Goal: Information Seeking & Learning: Compare options

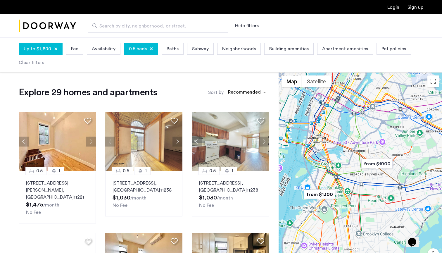
click at [57, 50] on div "Up to $1,800" at bounding box center [41, 49] width 44 height 12
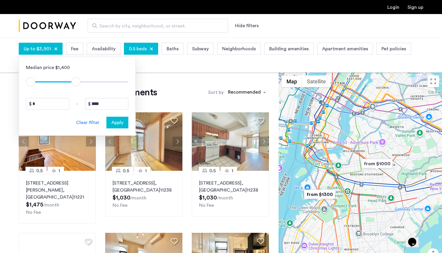
type input "****"
drag, startPoint x: 54, startPoint y: 79, endPoint x: 78, endPoint y: 79, distance: 23.7
click at [78, 79] on span "ngx-slider-max" at bounding box center [77, 81] width 9 height 9
click at [151, 51] on div "0.5 beds" at bounding box center [141, 49] width 34 height 12
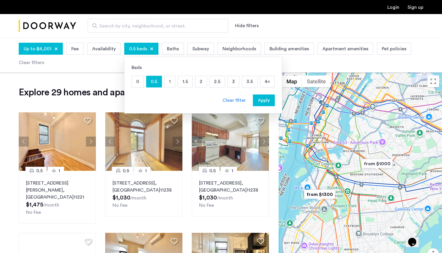
click at [232, 81] on p "3" at bounding box center [233, 81] width 11 height 11
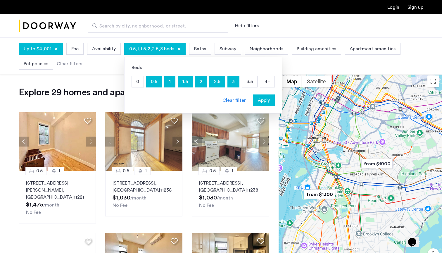
click at [155, 80] on p "0.5" at bounding box center [154, 81] width 15 height 11
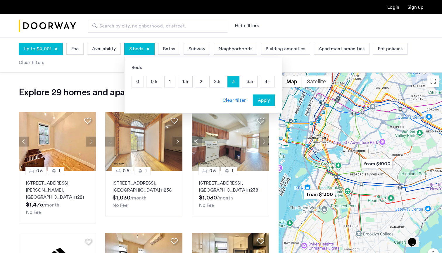
click at [250, 83] on p "3.5" at bounding box center [249, 81] width 15 height 11
click at [258, 102] on span "Apply" at bounding box center [264, 100] width 12 height 7
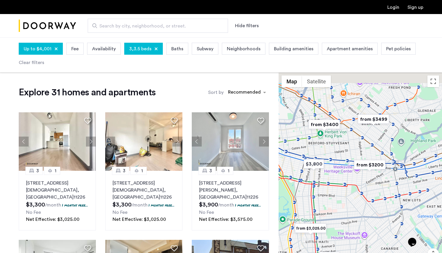
drag, startPoint x: 388, startPoint y: 121, endPoint x: 372, endPoint y: 143, distance: 27.7
click at [372, 143] on div at bounding box center [360, 181] width 163 height 216
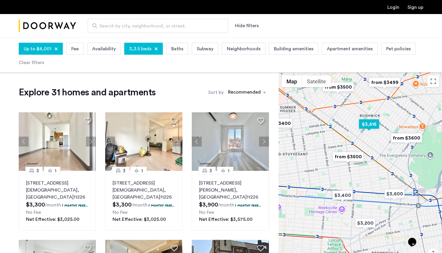
click at [369, 127] on img "$3,615" at bounding box center [369, 124] width 25 height 13
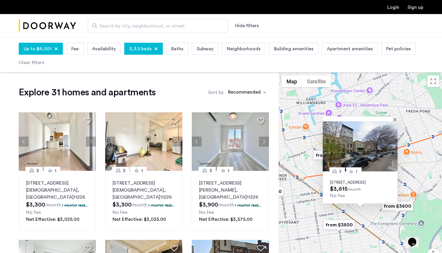
click at [300, 155] on div "3 1 133 Woodbine Street, Unit 3A, Brooklyn, NY 11221 $3,615 /month No Fee" at bounding box center [360, 181] width 163 height 216
click at [313, 148] on div "3 1 133 Woodbine Street, Unit 3A, Brooklyn, NY 11221 $3,615 /month No Fee" at bounding box center [360, 181] width 163 height 216
click at [397, 117] on button "Close" at bounding box center [396, 119] width 4 height 4
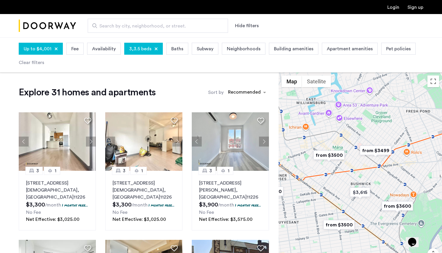
click at [384, 154] on img "from $3499" at bounding box center [376, 150] width 36 height 13
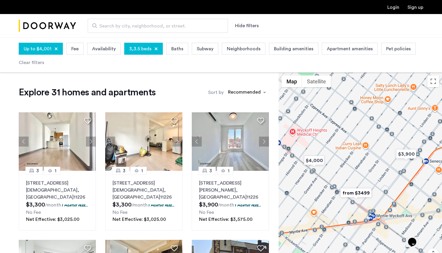
click at [353, 193] on img "from $3499" at bounding box center [356, 192] width 36 height 13
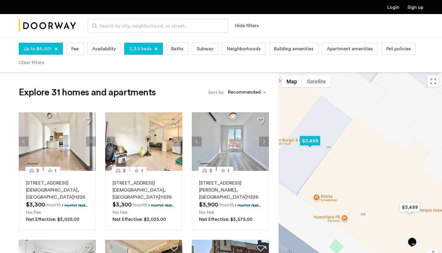
click at [317, 141] on img "$3,499" at bounding box center [310, 140] width 25 height 13
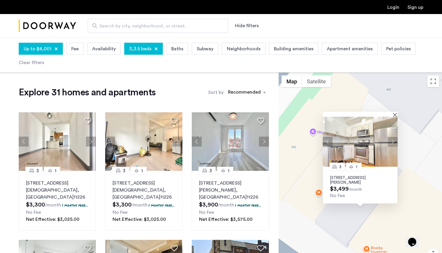
click at [350, 185] on div "3 1 287 Wyckoff Avenue, Unit 3F, Brooklyn, NY 11237 $3,499 /month No Fee" at bounding box center [360, 185] width 75 height 37
click at [347, 179] on p "287 Wyckoff Avenue, Unit 3F, Brooklyn, NY 11237" at bounding box center [360, 179] width 60 height 9
click at [393, 113] on div at bounding box center [358, 114] width 71 height 5
click at [394, 113] on div at bounding box center [358, 114] width 71 height 5
click at [395, 115] on button "Close" at bounding box center [396, 115] width 4 height 4
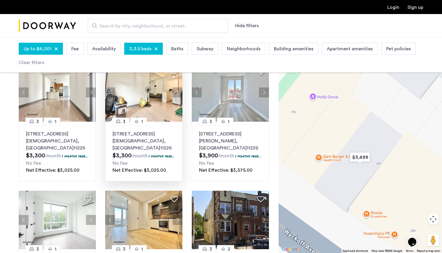
scroll to position [133, 0]
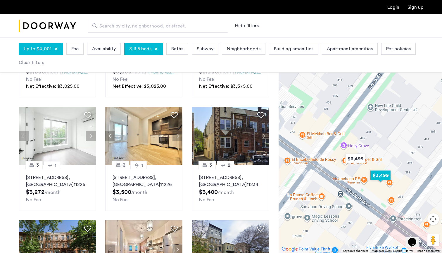
click at [383, 176] on img "$3,499" at bounding box center [380, 175] width 25 height 13
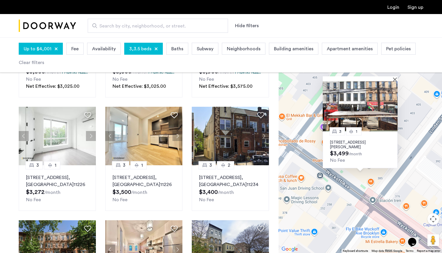
click at [346, 144] on p "295 Wyckoff Avenue, Unit 3L, Brooklyn, NY 11237" at bounding box center [360, 144] width 60 height 9
click at [394, 78] on div at bounding box center [360, 78] width 75 height 5
click at [396, 80] on button "Close" at bounding box center [396, 79] width 4 height 4
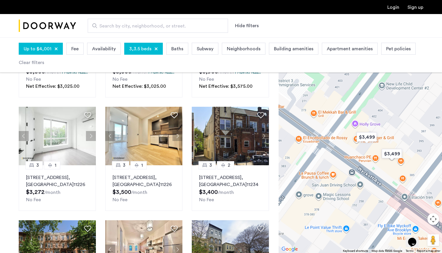
drag, startPoint x: 364, startPoint y: 138, endPoint x: 429, endPoint y: 147, distance: 65.9
click at [429, 147] on div "To navigate, press the arrow keys." at bounding box center [360, 145] width 163 height 216
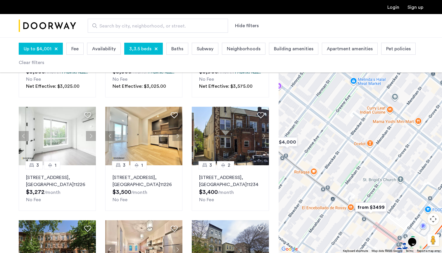
drag, startPoint x: 348, startPoint y: 123, endPoint x: 342, endPoint y: 199, distance: 75.7
click at [342, 199] on div at bounding box center [360, 145] width 163 height 216
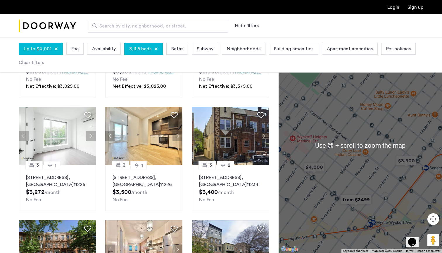
scroll to position [138, 0]
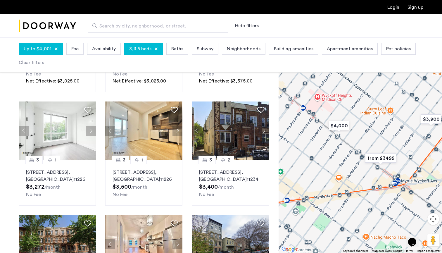
drag, startPoint x: 328, startPoint y: 203, endPoint x: 359, endPoint y: 153, distance: 58.8
click at [359, 153] on div at bounding box center [360, 145] width 163 height 216
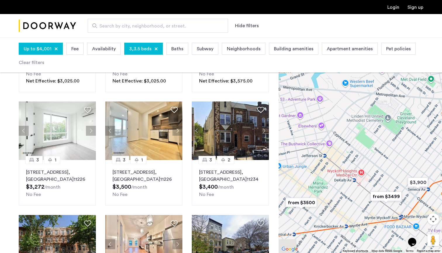
drag, startPoint x: 335, startPoint y: 126, endPoint x: 371, endPoint y: 174, distance: 60.1
click at [371, 174] on div at bounding box center [360, 145] width 163 height 216
click at [307, 204] on img "from $3500" at bounding box center [302, 202] width 36 height 13
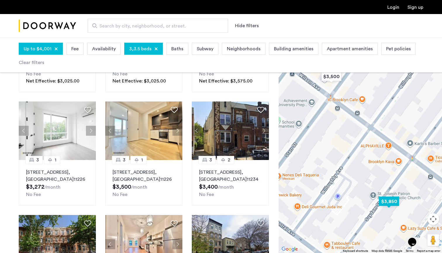
click at [388, 204] on img "$3,850" at bounding box center [389, 201] width 25 height 13
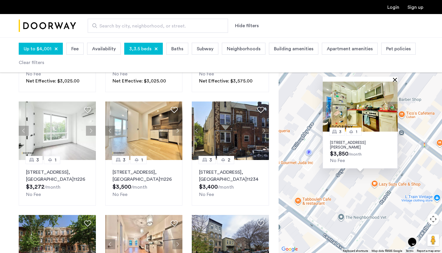
click at [395, 80] on button "Close" at bounding box center [396, 80] width 4 height 4
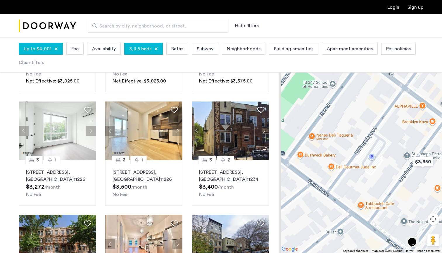
drag, startPoint x: 351, startPoint y: 132, endPoint x: 416, endPoint y: 137, distance: 66.0
click at [416, 137] on div at bounding box center [360, 145] width 163 height 216
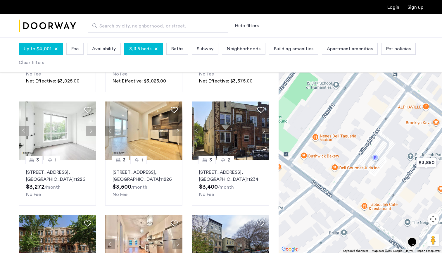
drag, startPoint x: 353, startPoint y: 133, endPoint x: 378, endPoint y: 143, distance: 26.6
click at [378, 143] on div at bounding box center [360, 145] width 163 height 216
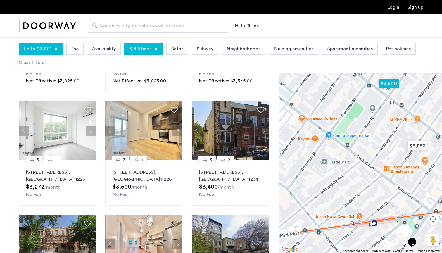
click at [394, 85] on img "$3,500" at bounding box center [388, 83] width 25 height 13
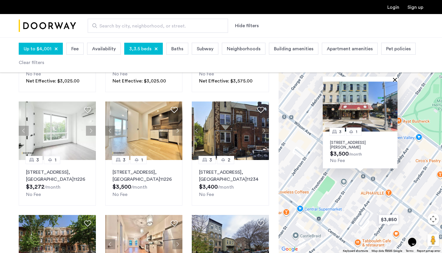
click at [395, 81] on button "Close" at bounding box center [396, 80] width 4 height 4
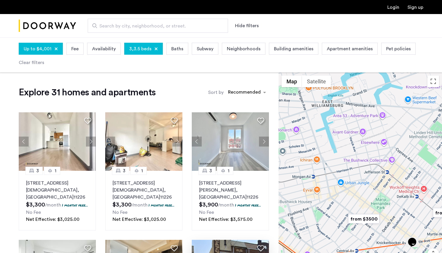
scroll to position [0, 0]
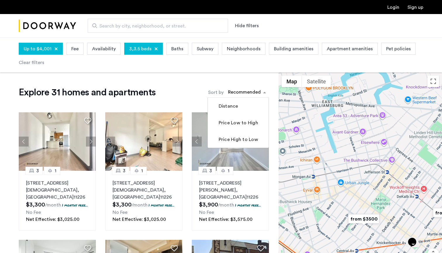
click at [256, 91] on div "sort-apartment" at bounding box center [244, 93] width 35 height 8
click at [230, 110] on mat-checkbox "Distance" at bounding box center [238, 106] width 61 height 17
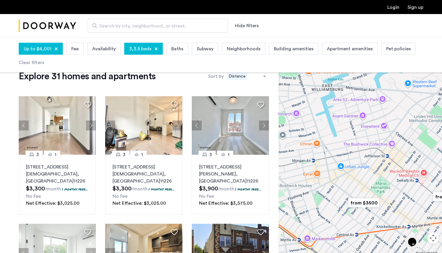
scroll to position [16, 0]
click at [77, 164] on p "2553 Church Avenue, Unit 1B, Brooklyn , NY 11226" at bounding box center [57, 173] width 63 height 21
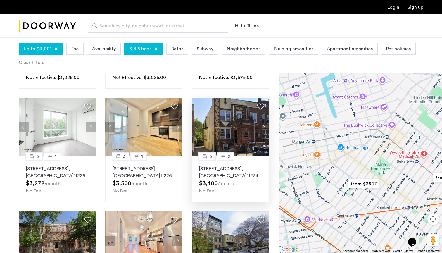
scroll to position [142, 0]
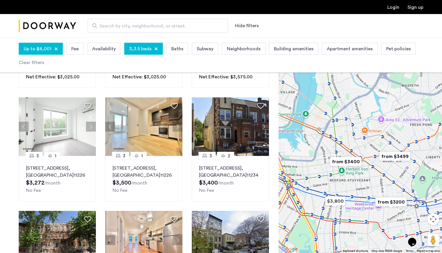
drag, startPoint x: 330, startPoint y: 190, endPoint x: 375, endPoint y: 168, distance: 50.8
click at [375, 168] on div at bounding box center [360, 145] width 163 height 216
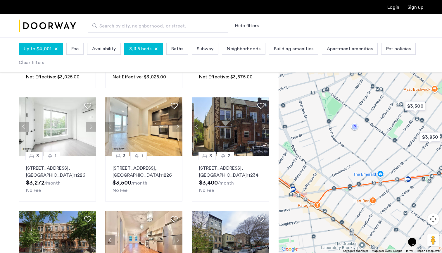
drag, startPoint x: 367, startPoint y: 136, endPoint x: 417, endPoint y: 156, distance: 53.4
click at [417, 156] on div at bounding box center [360, 145] width 163 height 216
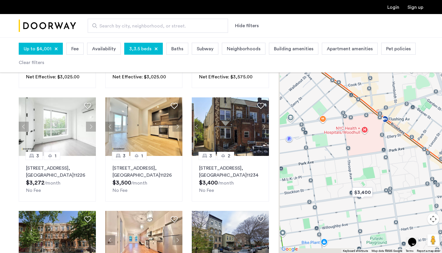
drag, startPoint x: 360, startPoint y: 175, endPoint x: 430, endPoint y: 116, distance: 90.7
click at [430, 116] on div at bounding box center [360, 145] width 163 height 216
click at [363, 196] on img "$3,400" at bounding box center [362, 192] width 25 height 13
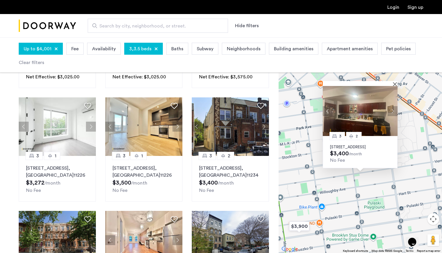
click at [393, 107] on button "Next apartment" at bounding box center [393, 111] width 10 height 10
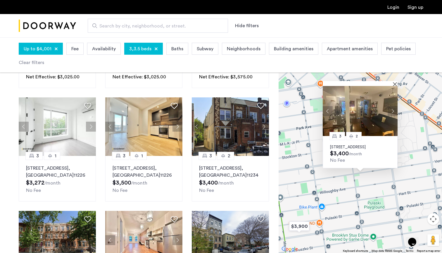
click at [393, 107] on button "Next apartment" at bounding box center [393, 111] width 10 height 10
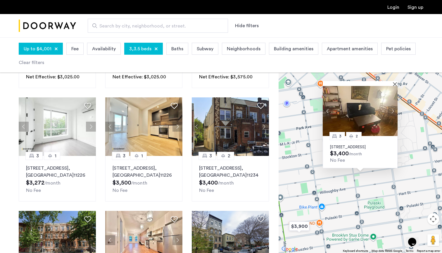
click at [393, 107] on button "Next apartment" at bounding box center [393, 111] width 10 height 10
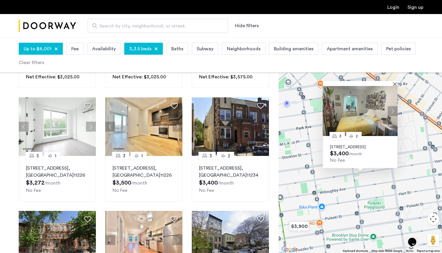
click at [393, 107] on button "Next apartment" at bounding box center [393, 111] width 10 height 10
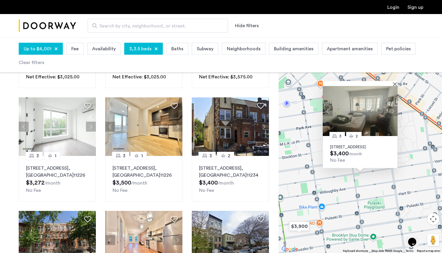
click at [393, 107] on button "Next apartment" at bounding box center [393, 111] width 10 height 10
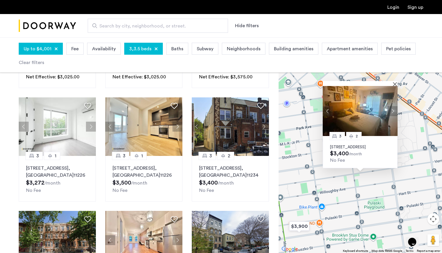
click at [393, 107] on button "Next apartment" at bounding box center [393, 111] width 10 height 10
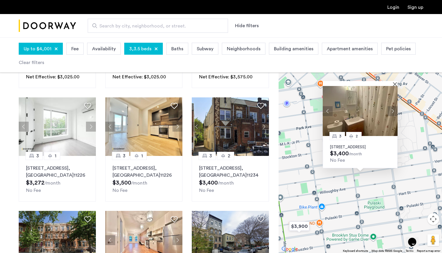
click at [393, 107] on button "Next apartment" at bounding box center [393, 111] width 10 height 10
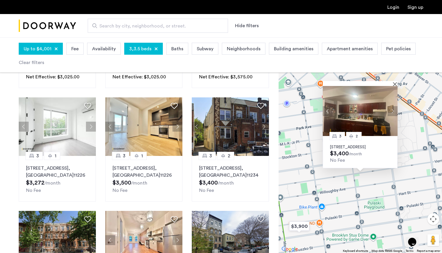
click at [393, 107] on button "Next apartment" at bounding box center [393, 111] width 10 height 10
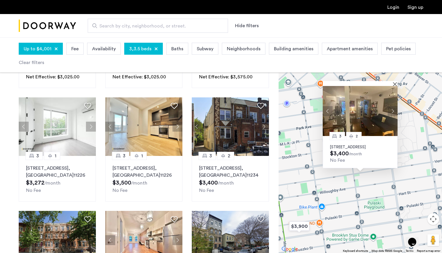
click at [393, 107] on button "Next apartment" at bounding box center [393, 111] width 10 height 10
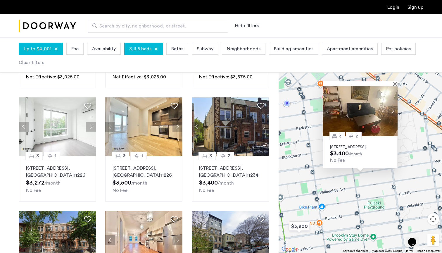
click at [364, 145] on p "964 Myrtle Avenue, Unit 2, Brooklyn, NY 11206" at bounding box center [360, 147] width 60 height 5
click at [343, 183] on div "3 2 964 Myrtle Avenue, Unit 2, Brooklyn, NY 11206 $3,400 /month No Fee" at bounding box center [360, 145] width 163 height 216
click at [395, 82] on button "Close" at bounding box center [396, 84] width 4 height 4
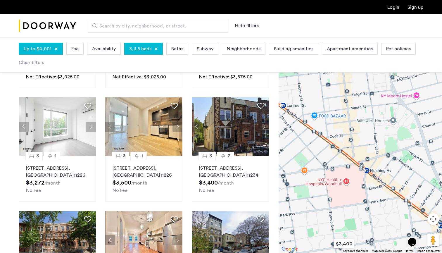
drag, startPoint x: 402, startPoint y: 140, endPoint x: 385, endPoint y: 228, distance: 89.9
click at [385, 228] on div at bounding box center [360, 145] width 163 height 216
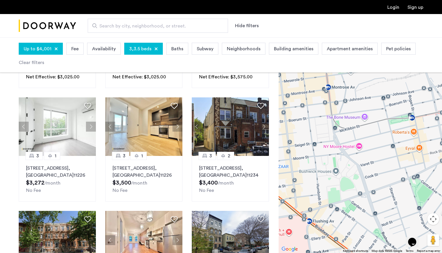
drag, startPoint x: 407, startPoint y: 149, endPoint x: 349, endPoint y: 201, distance: 77.9
click at [349, 201] on div at bounding box center [360, 145] width 163 height 216
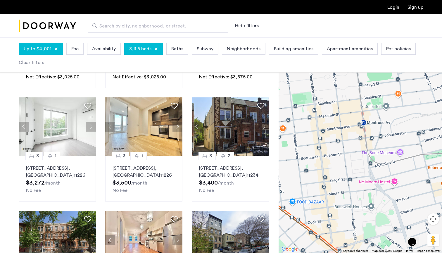
drag, startPoint x: 323, startPoint y: 133, endPoint x: 364, endPoint y: 172, distance: 56.1
click at [363, 172] on div at bounding box center [360, 145] width 163 height 216
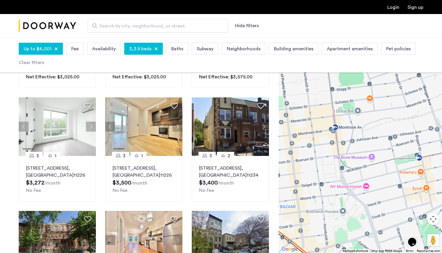
drag, startPoint x: 427, startPoint y: 133, endPoint x: 329, endPoint y: 133, distance: 98.0
click at [329, 133] on div at bounding box center [360, 145] width 163 height 216
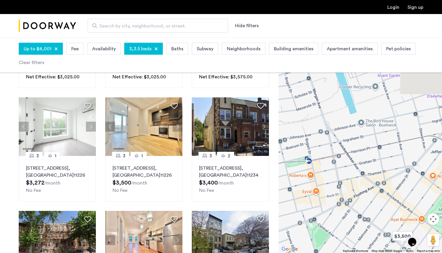
drag, startPoint x: 413, startPoint y: 132, endPoint x: 345, endPoint y: 138, distance: 68.1
click at [345, 138] on div at bounding box center [360, 145] width 163 height 216
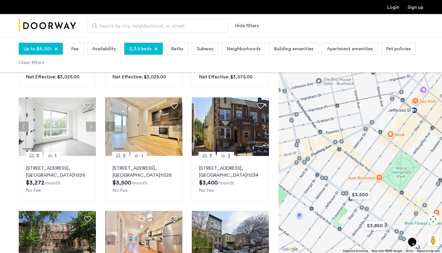
drag, startPoint x: 393, startPoint y: 139, endPoint x: 373, endPoint y: 94, distance: 48.4
click at [373, 94] on div at bounding box center [360, 145] width 163 height 216
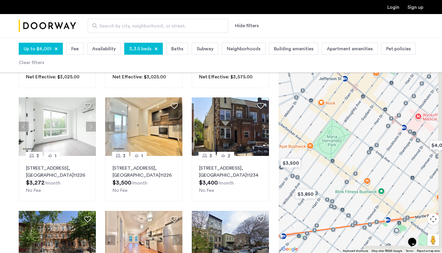
drag, startPoint x: 405, startPoint y: 164, endPoint x: 329, endPoint y: 129, distance: 83.9
click at [329, 129] on div at bounding box center [360, 145] width 163 height 216
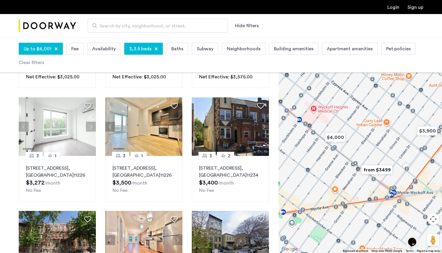
drag, startPoint x: 405, startPoint y: 152, endPoint x: 308, endPoint y: 149, distance: 97.7
click at [308, 149] on div at bounding box center [360, 145] width 163 height 216
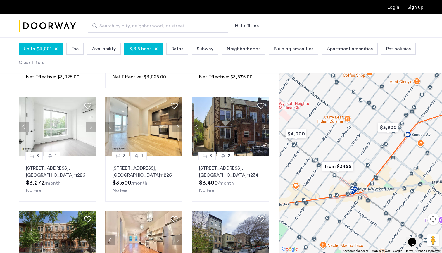
click at [334, 167] on img "from $3499" at bounding box center [338, 166] width 36 height 13
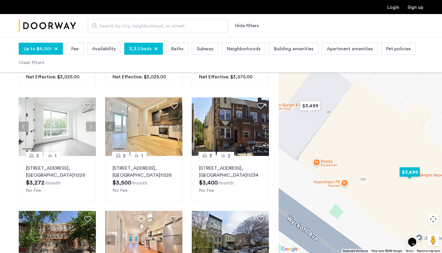
click at [413, 175] on img "$3,499" at bounding box center [409, 172] width 25 height 13
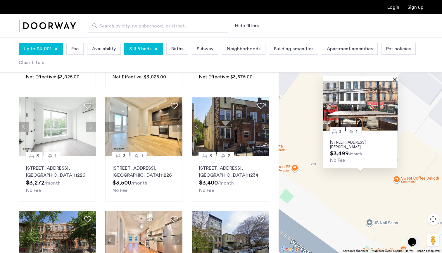
click at [395, 80] on button "Close" at bounding box center [396, 79] width 4 height 4
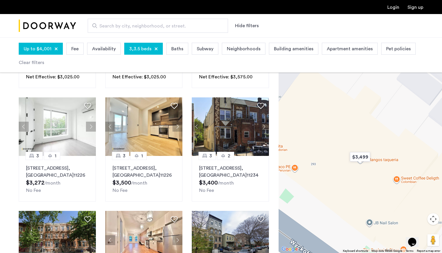
drag, startPoint x: 334, startPoint y: 127, endPoint x: 388, endPoint y: 139, distance: 54.5
click at [387, 139] on div "To navigate, press the arrow keys." at bounding box center [360, 145] width 163 height 216
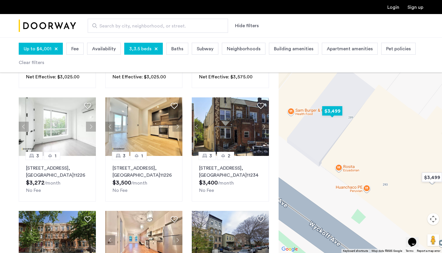
click at [337, 114] on img "$3,499" at bounding box center [332, 110] width 25 height 13
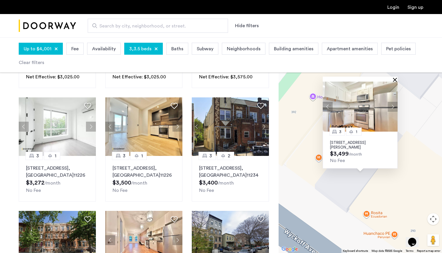
click at [397, 81] on button "Close" at bounding box center [396, 80] width 4 height 4
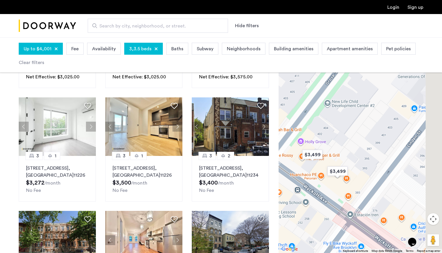
drag, startPoint x: 431, startPoint y: 153, endPoint x: 355, endPoint y: 153, distance: 76.3
click at [355, 153] on div at bounding box center [360, 145] width 163 height 216
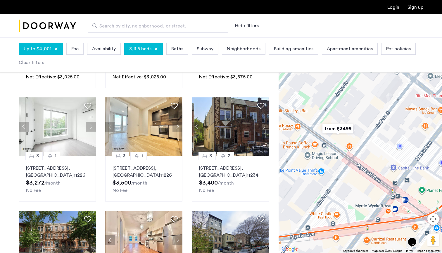
drag, startPoint x: 357, startPoint y: 143, endPoint x: 416, endPoint y: 120, distance: 63.7
click at [416, 120] on div at bounding box center [360, 145] width 163 height 216
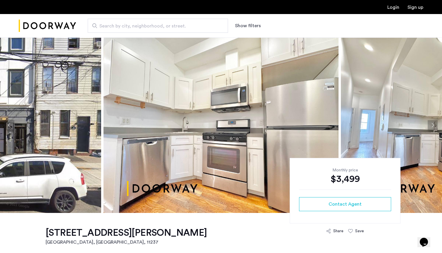
click at [434, 125] on button "Next apartment" at bounding box center [433, 125] width 10 height 10
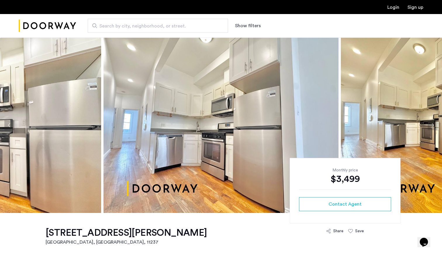
click at [434, 125] on button "Next apartment" at bounding box center [433, 125] width 10 height 10
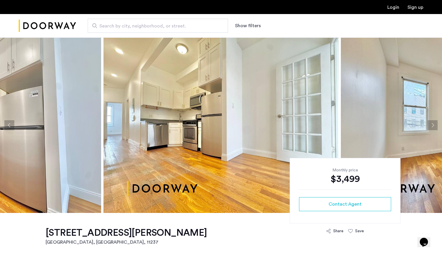
click at [434, 125] on button "Next apartment" at bounding box center [433, 125] width 10 height 10
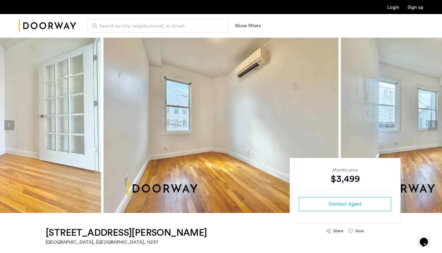
click at [434, 125] on button "Next apartment" at bounding box center [433, 125] width 10 height 10
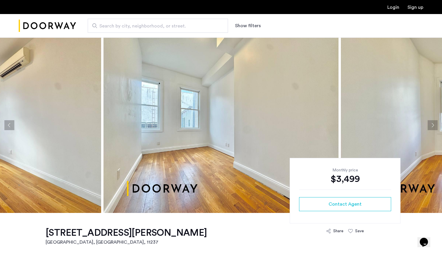
click at [434, 125] on button "Next apartment" at bounding box center [433, 125] width 10 height 10
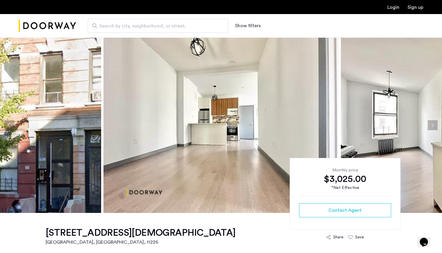
click at [9, 127] on button "Previous apartment" at bounding box center [9, 125] width 10 height 10
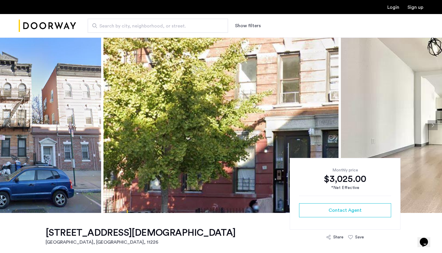
click at [9, 127] on button "Previous apartment" at bounding box center [9, 125] width 10 height 10
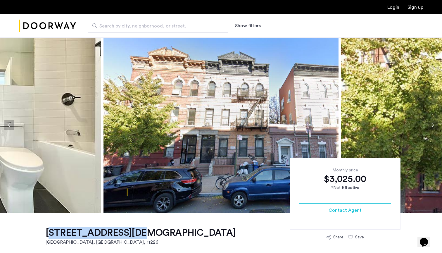
drag, startPoint x: 39, startPoint y: 233, endPoint x: 130, endPoint y: 234, distance: 91.3
copy h1 "2553 Church Avenue"
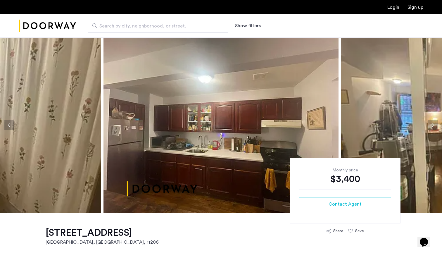
click at [430, 125] on button "Next apartment" at bounding box center [433, 125] width 10 height 10
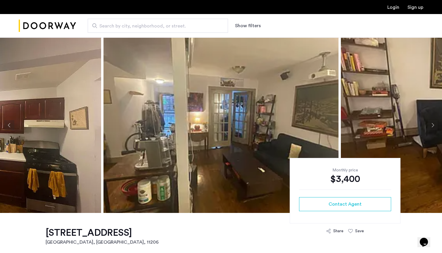
click at [430, 125] on button "Next apartment" at bounding box center [433, 125] width 10 height 10
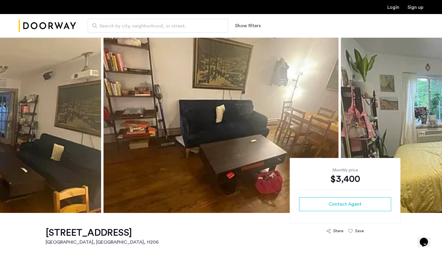
click at [430, 125] on button "Next apartment" at bounding box center [433, 125] width 10 height 10
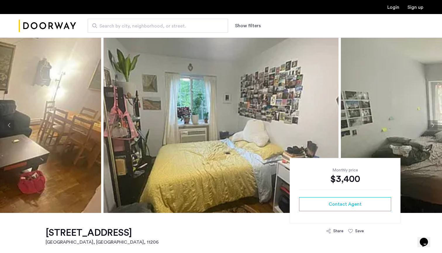
click at [430, 125] on button "Next apartment" at bounding box center [433, 125] width 10 height 10
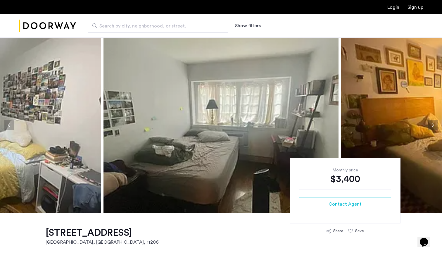
click at [430, 125] on button "Next apartment" at bounding box center [433, 125] width 10 height 10
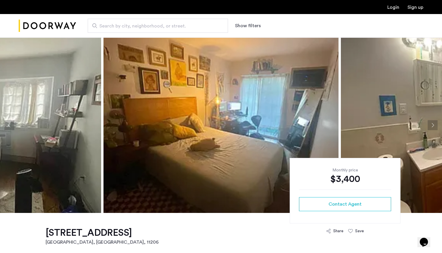
drag, startPoint x: 35, startPoint y: 232, endPoint x: 124, endPoint y: 233, distance: 88.9
copy h1 "[STREET_ADDRESS]"
